Goal: Find specific page/section: Find specific page/section

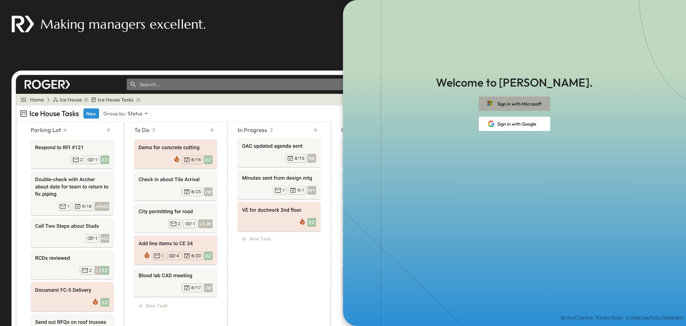
click at [516, 104] on button "Sign in with Microsoft" at bounding box center [514, 103] width 71 height 14
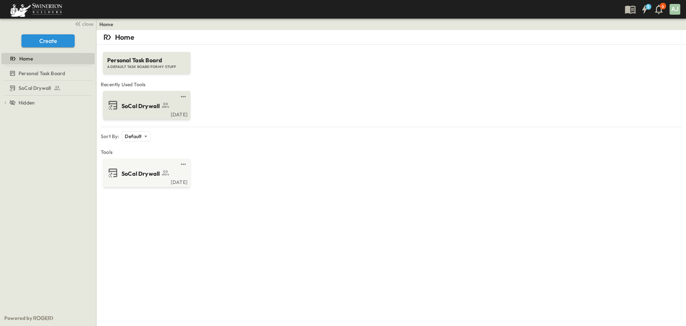
click at [145, 108] on span "SoCal Drywall" at bounding box center [140, 106] width 38 height 8
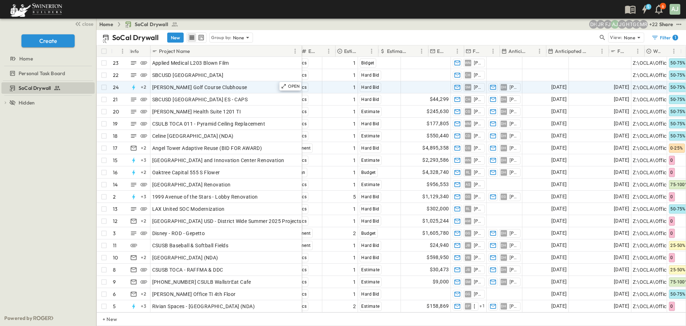
scroll to position [0, 443]
